Goal: Entertainment & Leisure: Browse casually

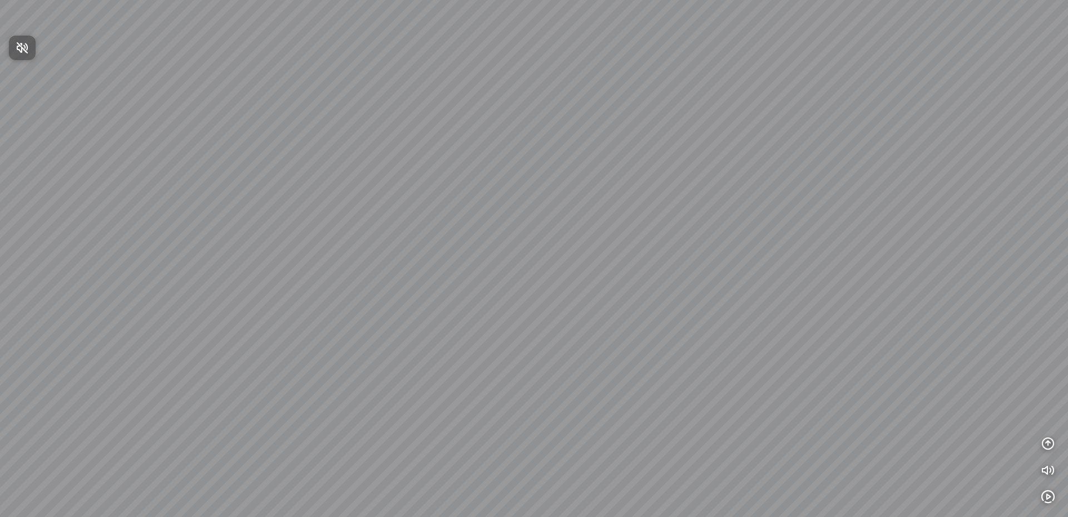
drag, startPoint x: 413, startPoint y: 186, endPoint x: 777, endPoint y: 194, distance: 364.9
click at [797, 189] on div at bounding box center [534, 258] width 1068 height 517
drag, startPoint x: 673, startPoint y: 196, endPoint x: 320, endPoint y: 217, distance: 353.2
click at [324, 216] on div at bounding box center [534, 258] width 1068 height 517
drag, startPoint x: 642, startPoint y: 207, endPoint x: 560, endPoint y: 219, distance: 83.1
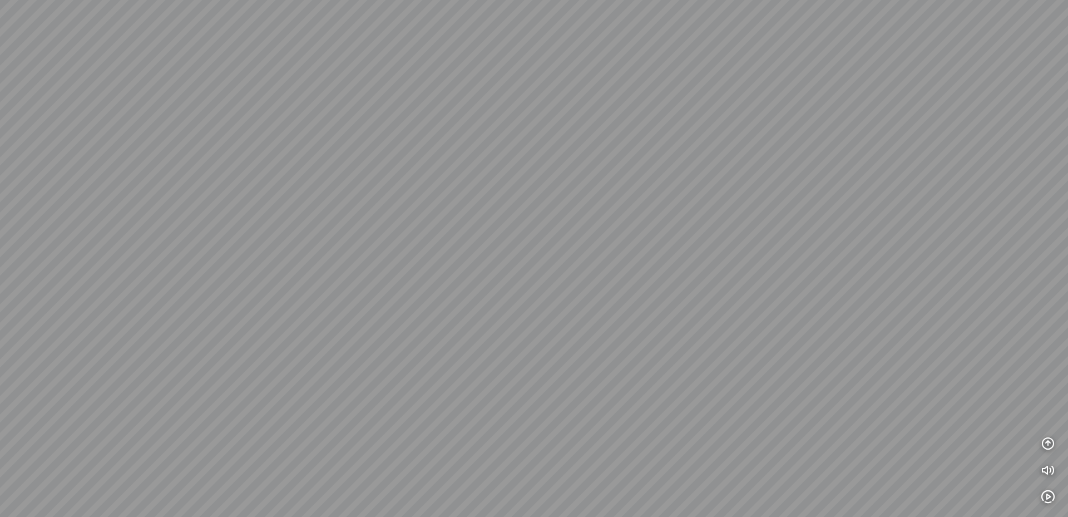
click at [560, 219] on div at bounding box center [534, 258] width 1068 height 517
drag, startPoint x: 752, startPoint y: 338, endPoint x: 616, endPoint y: 341, distance: 136.3
click at [616, 340] on div at bounding box center [534, 258] width 1068 height 517
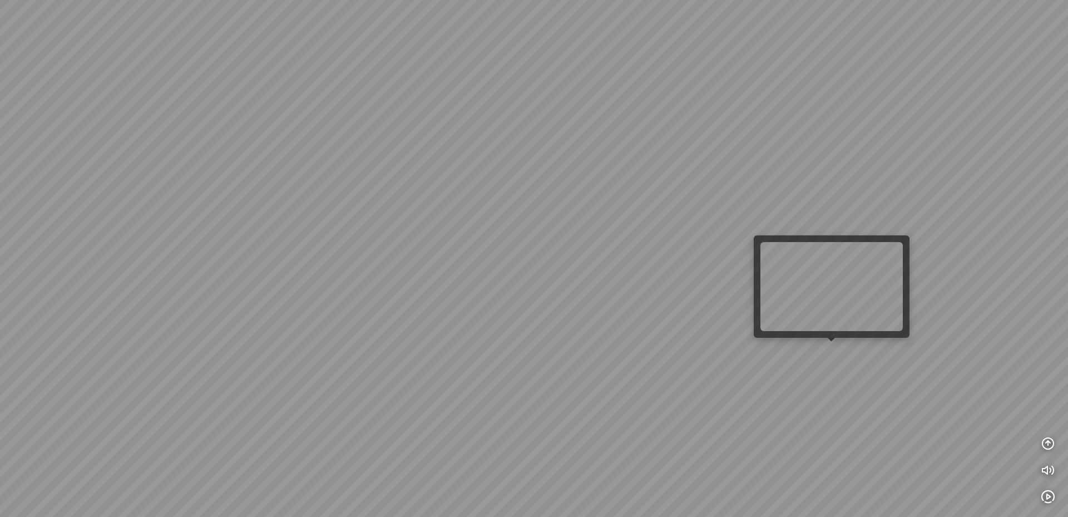
click at [835, 348] on div at bounding box center [534, 258] width 1068 height 517
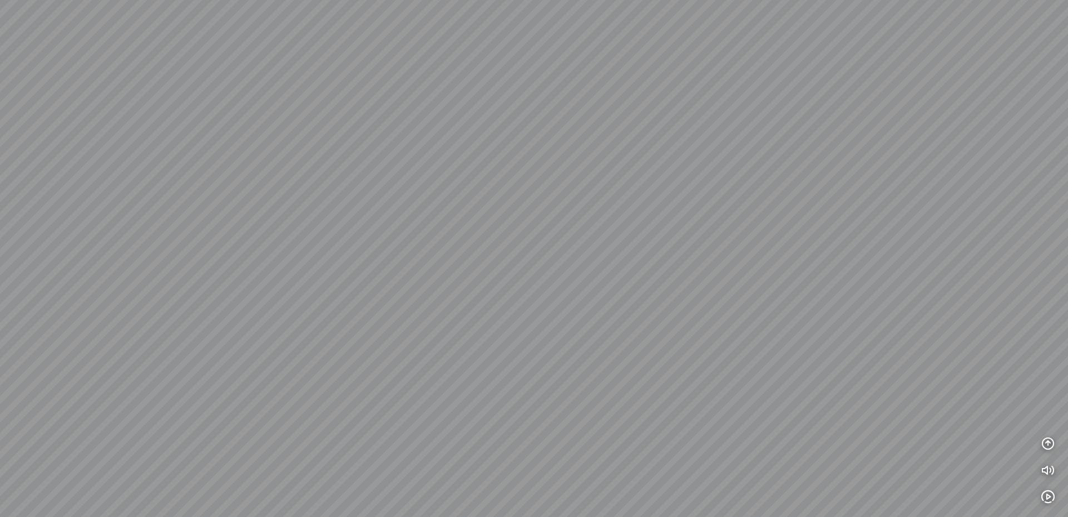
drag, startPoint x: 756, startPoint y: 314, endPoint x: 737, endPoint y: 378, distance: 66.0
click at [737, 378] on div at bounding box center [534, 258] width 1068 height 517
drag, startPoint x: 834, startPoint y: 384, endPoint x: 839, endPoint y: 324, distance: 60.3
click at [839, 324] on div at bounding box center [534, 258] width 1068 height 517
click at [1048, 446] on icon "button" at bounding box center [1047, 443] width 13 height 13
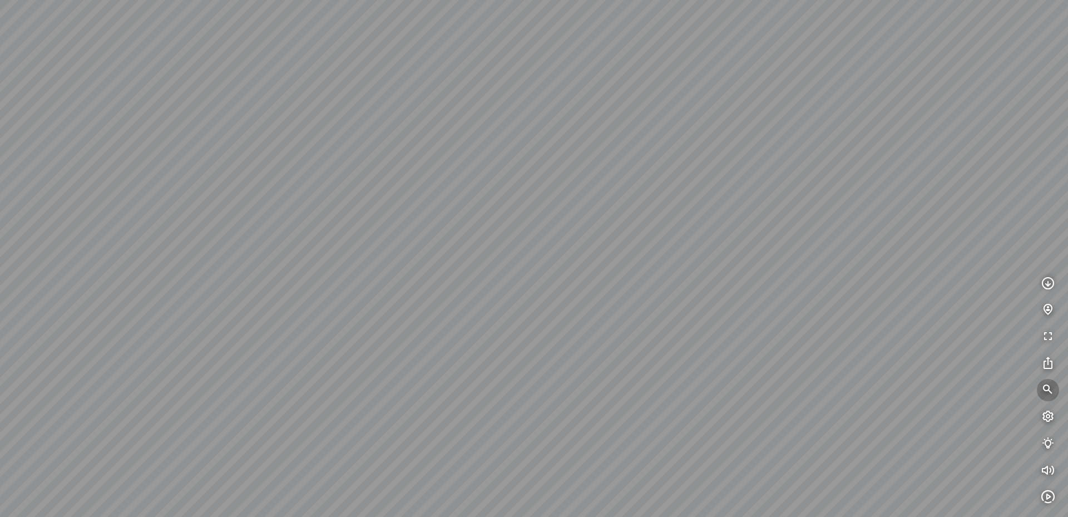
click at [1046, 385] on icon "button" at bounding box center [1047, 389] width 13 height 13
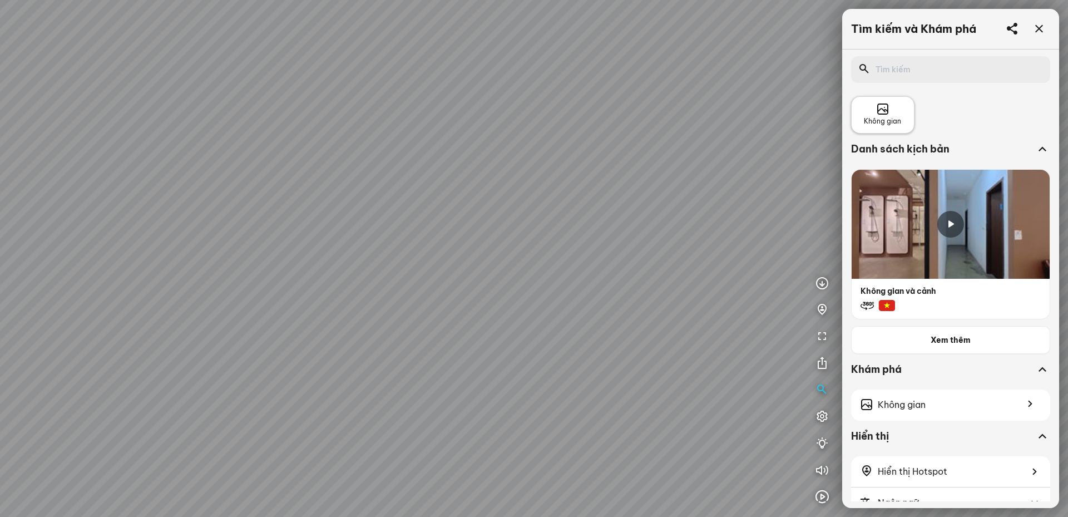
click at [885, 121] on span "Không gian" at bounding box center [882, 121] width 37 height 11
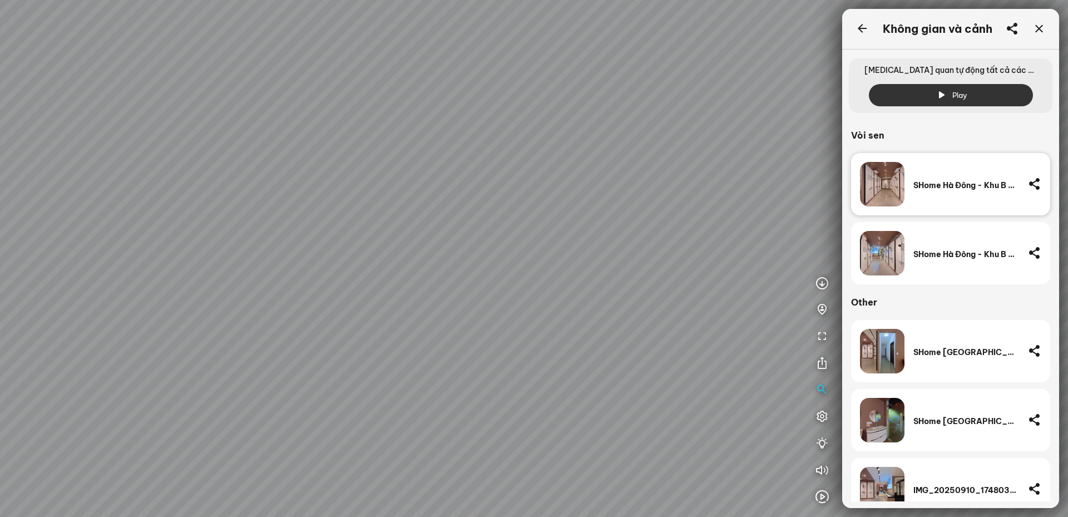
scroll to position [21, 0]
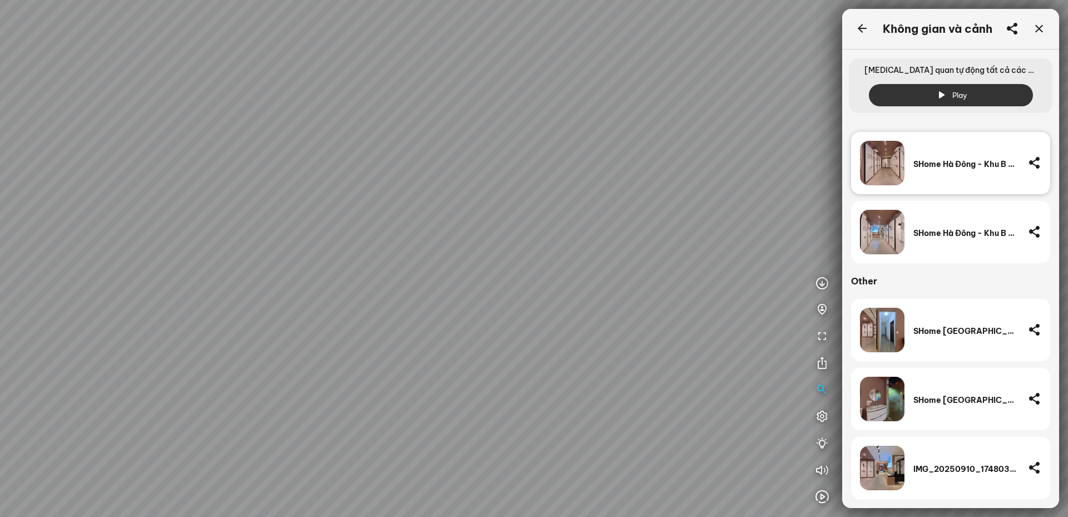
click at [928, 179] on div "SHome Hà Đông - Khu B - Sen tắm -6" at bounding box center [966, 163] width 106 height 44
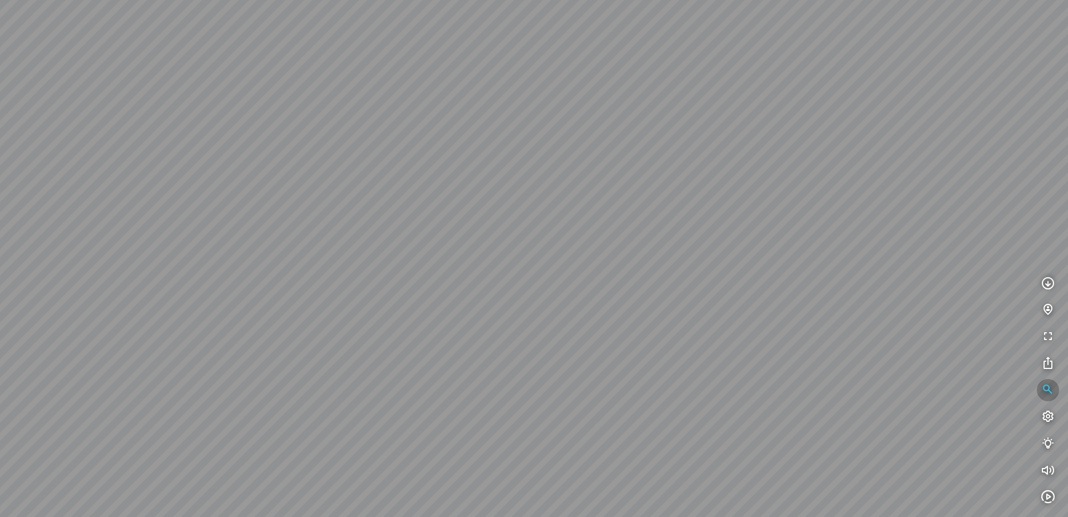
click at [1040, 393] on button "button" at bounding box center [1048, 390] width 22 height 22
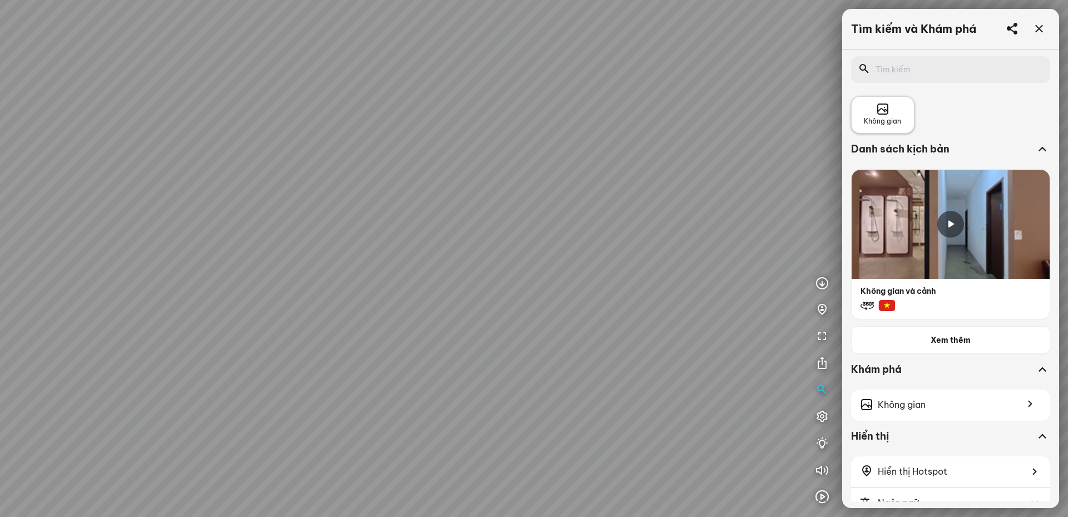
click at [890, 126] on span "Không gian" at bounding box center [882, 121] width 37 height 11
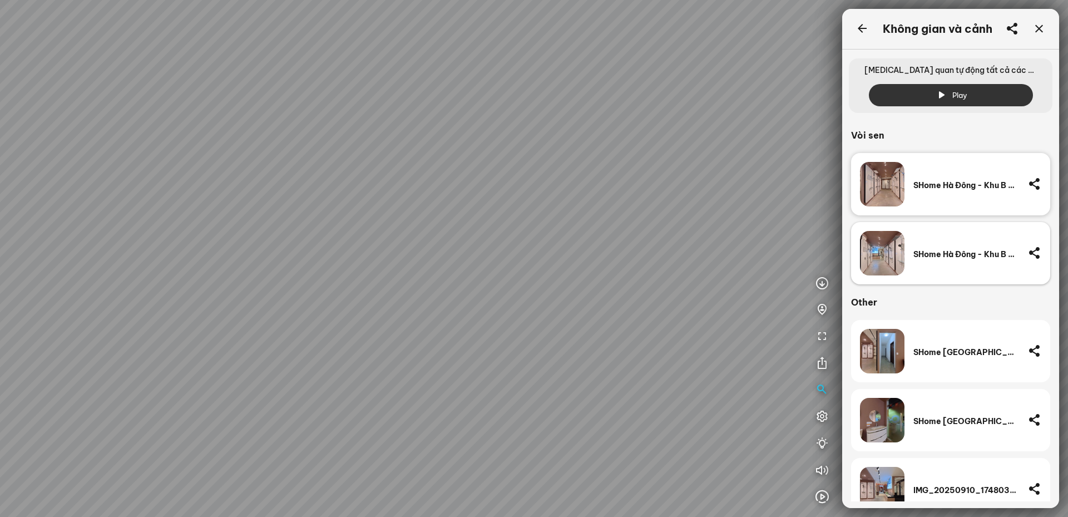
click at [915, 257] on div "SHome Hà Đông - Khu B - Sen tắm -2" at bounding box center [966, 254] width 106 height 10
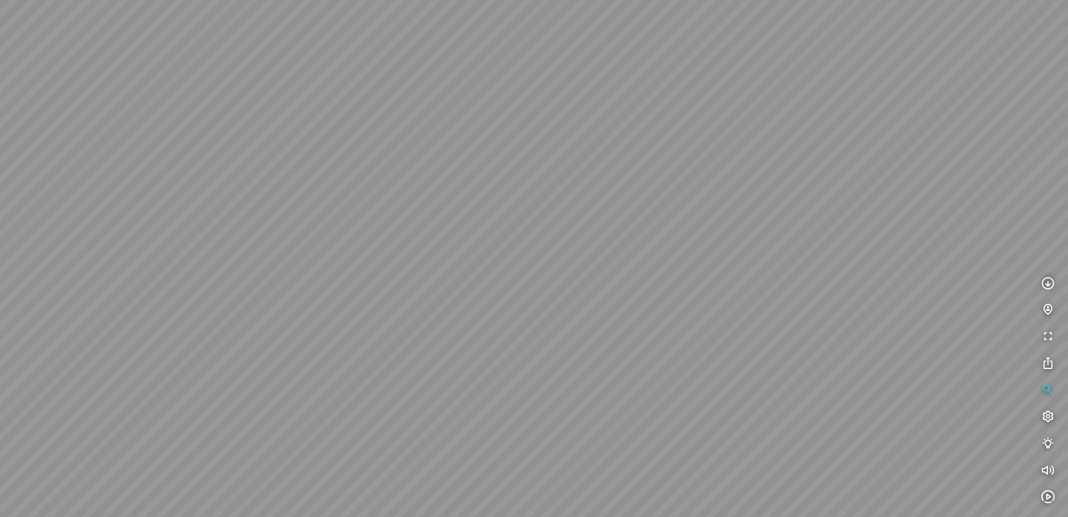
drag, startPoint x: 773, startPoint y: 268, endPoint x: 556, endPoint y: 323, distance: 223.6
click at [556, 323] on div at bounding box center [534, 258] width 1068 height 517
drag, startPoint x: 669, startPoint y: 351, endPoint x: 715, endPoint y: 331, distance: 49.6
click at [715, 331] on div at bounding box center [534, 258] width 1068 height 517
drag, startPoint x: 614, startPoint y: 347, endPoint x: 671, endPoint y: 361, distance: 58.0
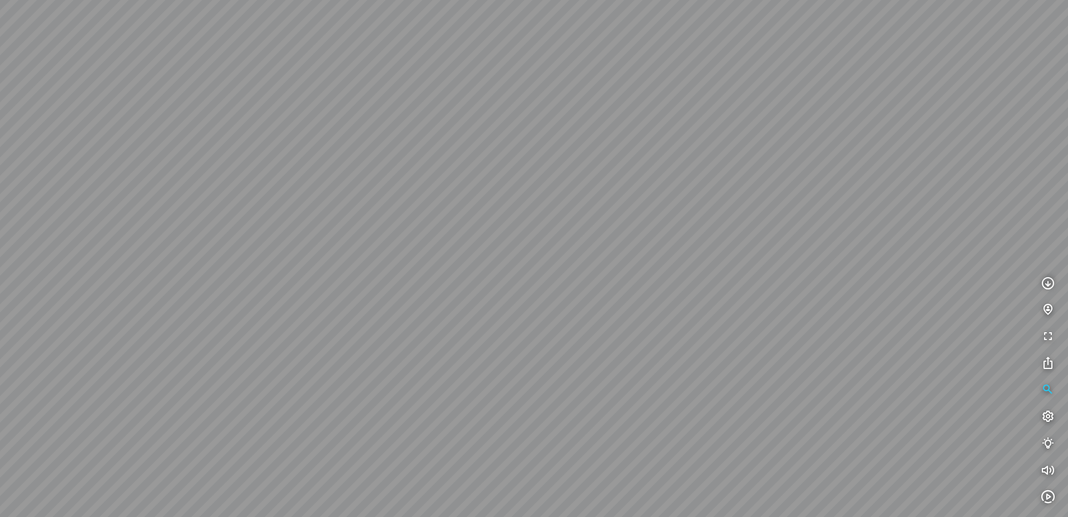
click at [671, 361] on div at bounding box center [534, 258] width 1068 height 517
drag, startPoint x: 958, startPoint y: 108, endPoint x: 1020, endPoint y: 96, distance: 63.6
click at [1020, 96] on div at bounding box center [534, 258] width 1068 height 517
drag, startPoint x: 626, startPoint y: 272, endPoint x: 655, endPoint y: 242, distance: 40.9
click at [655, 242] on div at bounding box center [534, 258] width 1068 height 517
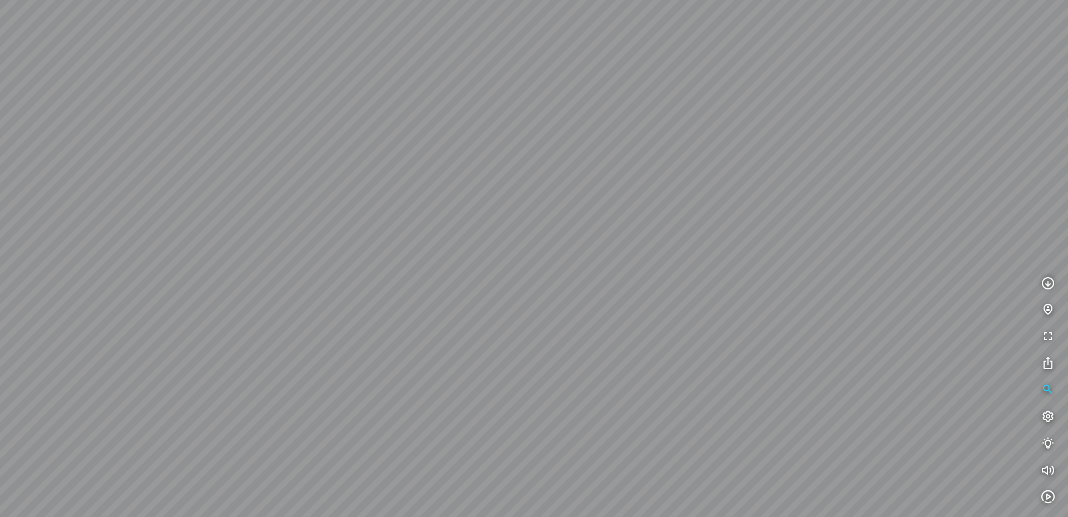
drag, startPoint x: 592, startPoint y: 280, endPoint x: 567, endPoint y: 287, distance: 25.5
click at [567, 287] on div at bounding box center [534, 258] width 1068 height 517
drag, startPoint x: 524, startPoint y: 356, endPoint x: 669, endPoint y: 366, distance: 145.5
click at [626, 366] on div at bounding box center [534, 258] width 1068 height 517
drag, startPoint x: 435, startPoint y: 378, endPoint x: 212, endPoint y: 479, distance: 245.4
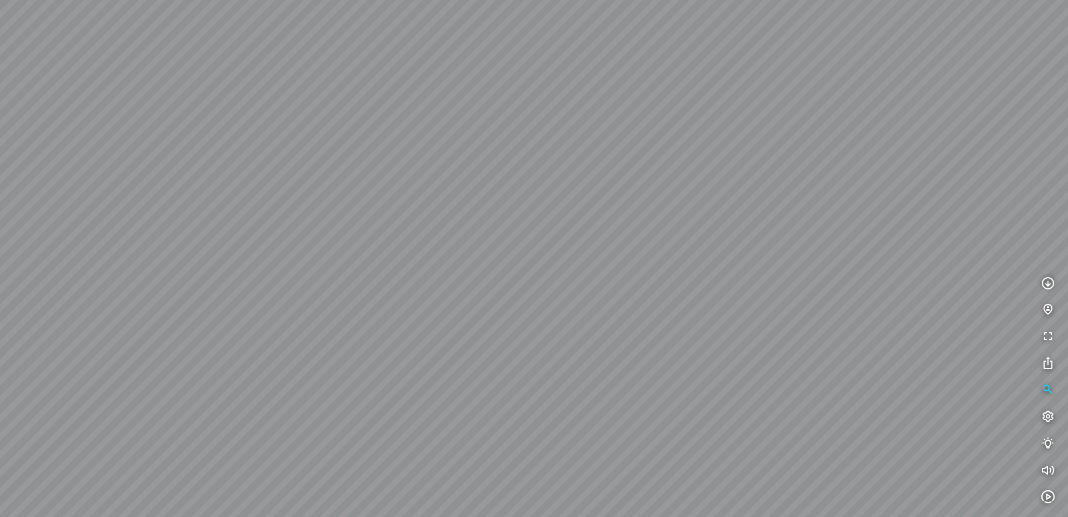
click at [217, 478] on div at bounding box center [534, 258] width 1068 height 517
drag, startPoint x: 490, startPoint y: 401, endPoint x: 143, endPoint y: 299, distance: 361.2
click at [152, 300] on div at bounding box center [534, 258] width 1068 height 517
drag, startPoint x: 488, startPoint y: 320, endPoint x: 209, endPoint y: 309, distance: 279.9
click at [223, 309] on div at bounding box center [534, 258] width 1068 height 517
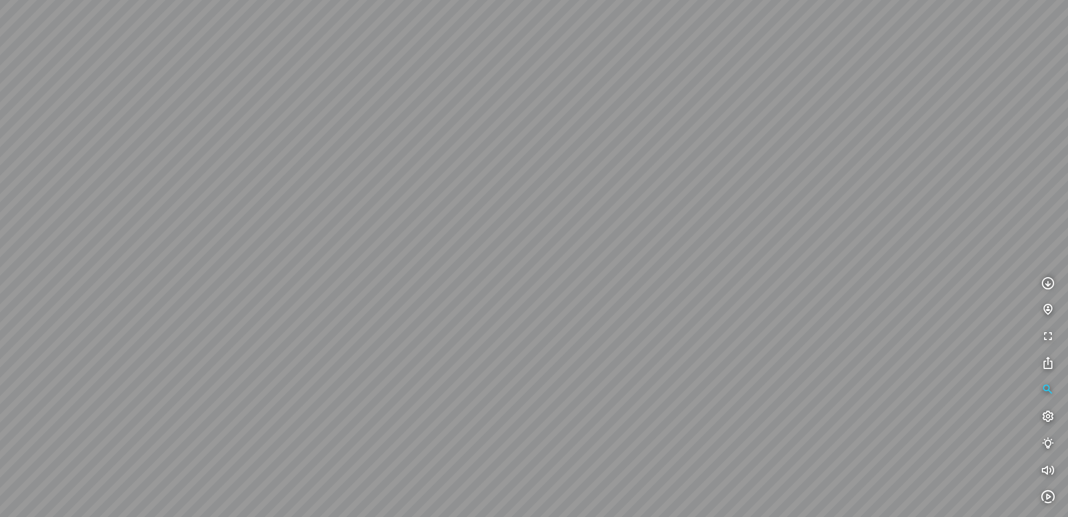
drag, startPoint x: 178, startPoint y: 326, endPoint x: 388, endPoint y: 282, distance: 214.1
click at [368, 282] on div at bounding box center [534, 258] width 1068 height 517
drag, startPoint x: 395, startPoint y: 308, endPoint x: 413, endPoint y: 349, distance: 45.6
click at [413, 349] on div at bounding box center [534, 258] width 1068 height 517
drag, startPoint x: 435, startPoint y: 340, endPoint x: 107, endPoint y: 335, distance: 328.7
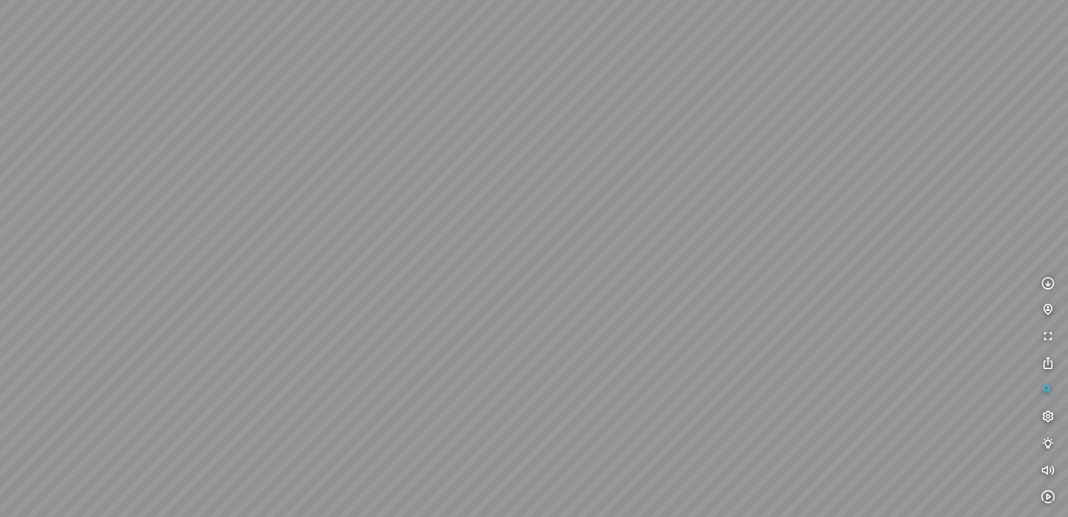
click at [110, 336] on div at bounding box center [534, 258] width 1068 height 517
drag, startPoint x: 421, startPoint y: 329, endPoint x: 149, endPoint y: 121, distance: 342.0
click at [3, 258] on div at bounding box center [534, 258] width 1068 height 517
